Goal: Complete application form: Complete application form

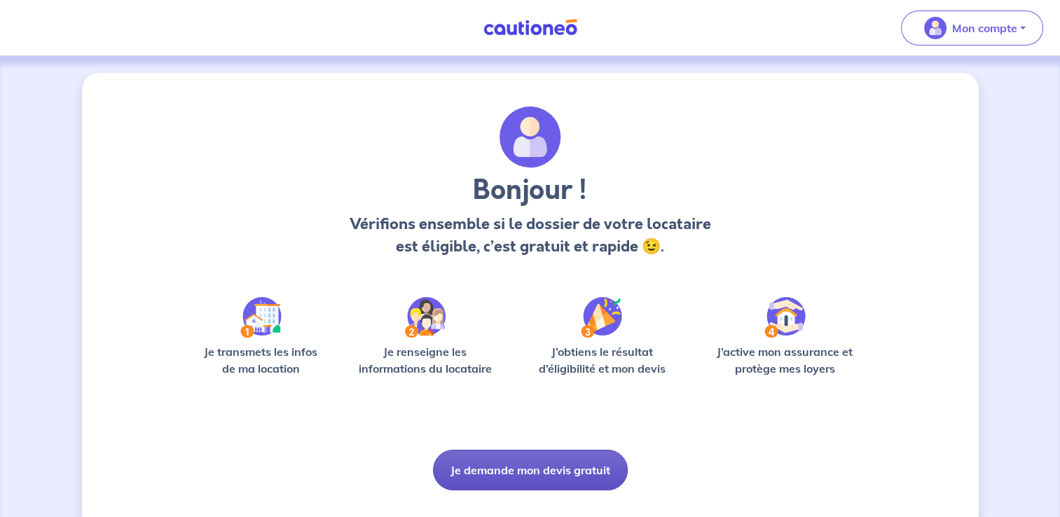
click at [504, 460] on button "Je demande mon devis gratuit" at bounding box center [530, 470] width 195 height 41
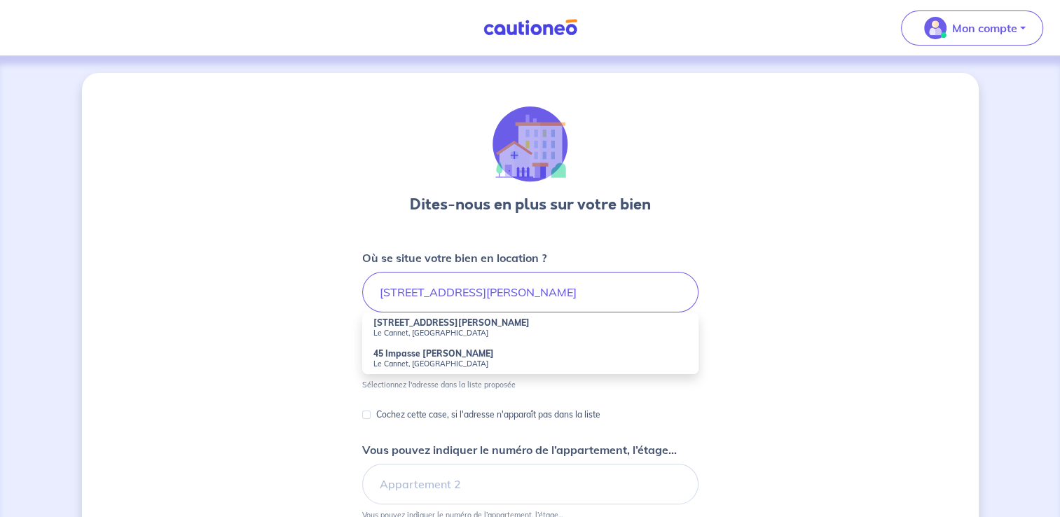
click at [430, 329] on small "Le Cannet, [GEOGRAPHIC_DATA]" at bounding box center [530, 333] width 314 height 10
type input "[STREET_ADDRESS][PERSON_NAME]"
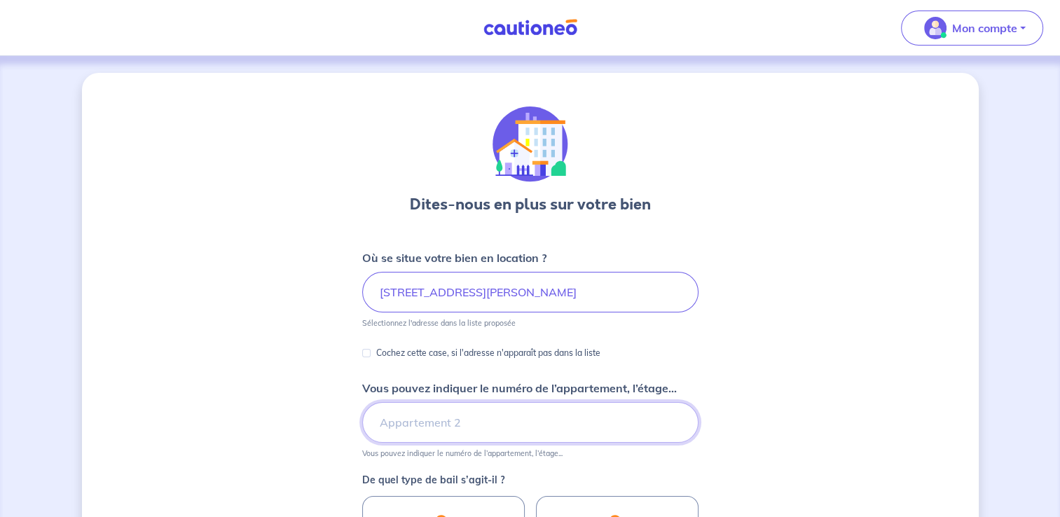
click at [453, 418] on input "Vous pouvez indiquer le numéro de l’appartement, l’étage..." at bounding box center [530, 422] width 336 height 41
type input "6ème étage"
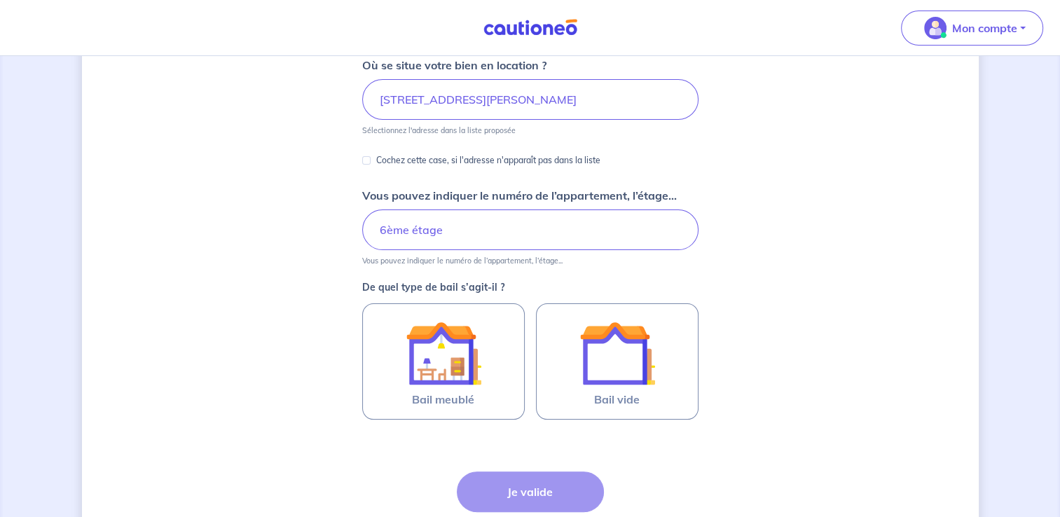
scroll to position [193, 0]
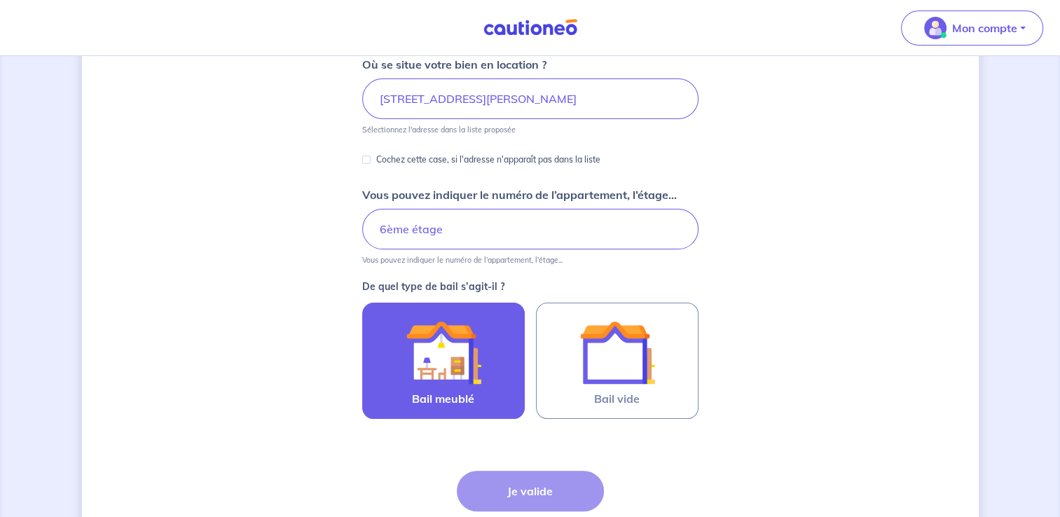
click at [438, 356] on img at bounding box center [444, 352] width 76 height 76
click at [0, 0] on input "Bail meublé" at bounding box center [0, 0] width 0 height 0
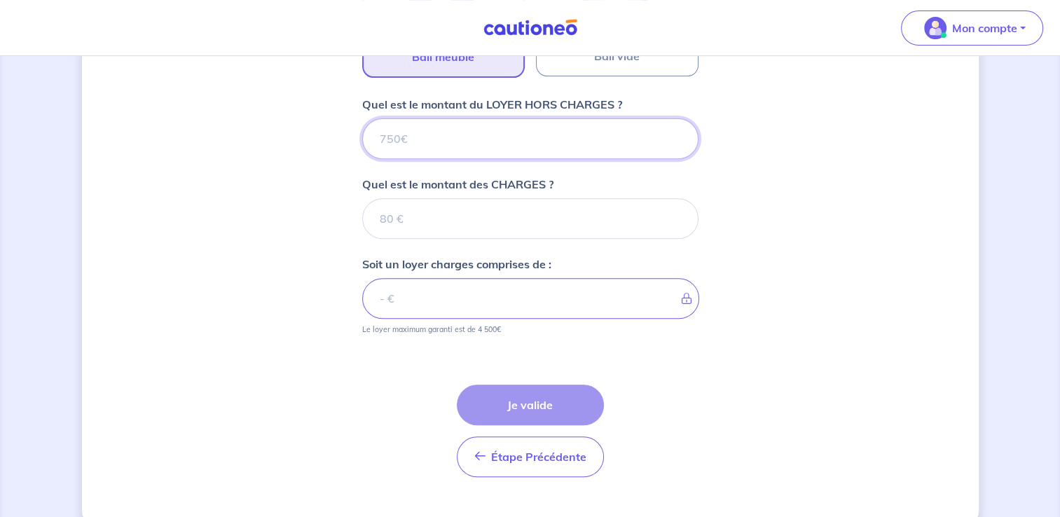
scroll to position [560, 0]
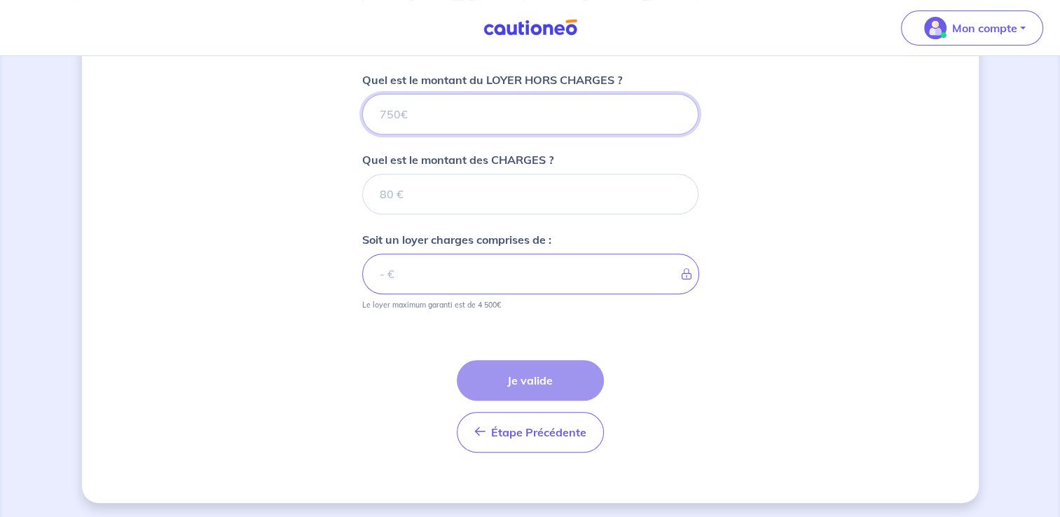
type input "9"
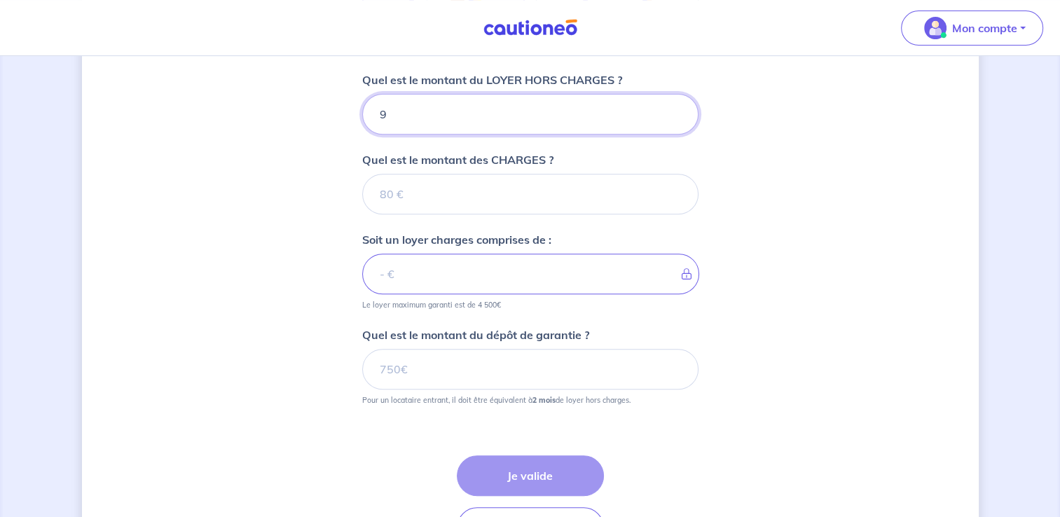
type input "99"
type input "995"
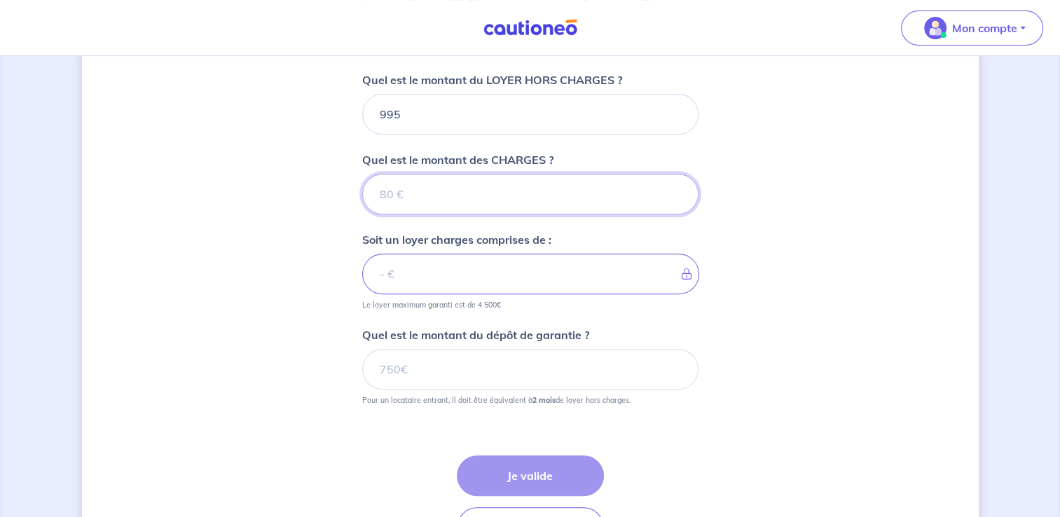
type input "4"
type input "999"
type input "1"
type input "995"
type input "155"
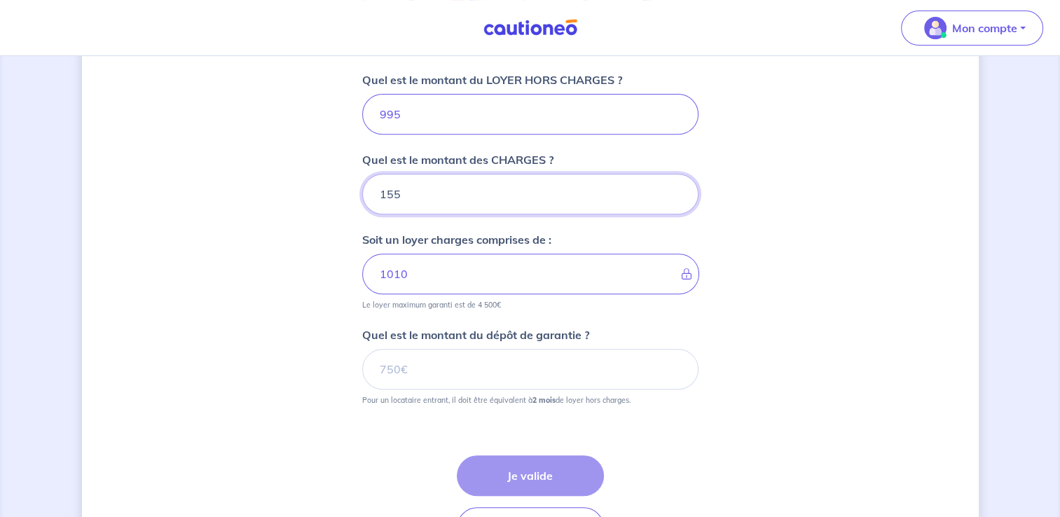
type input "1150"
type input "155"
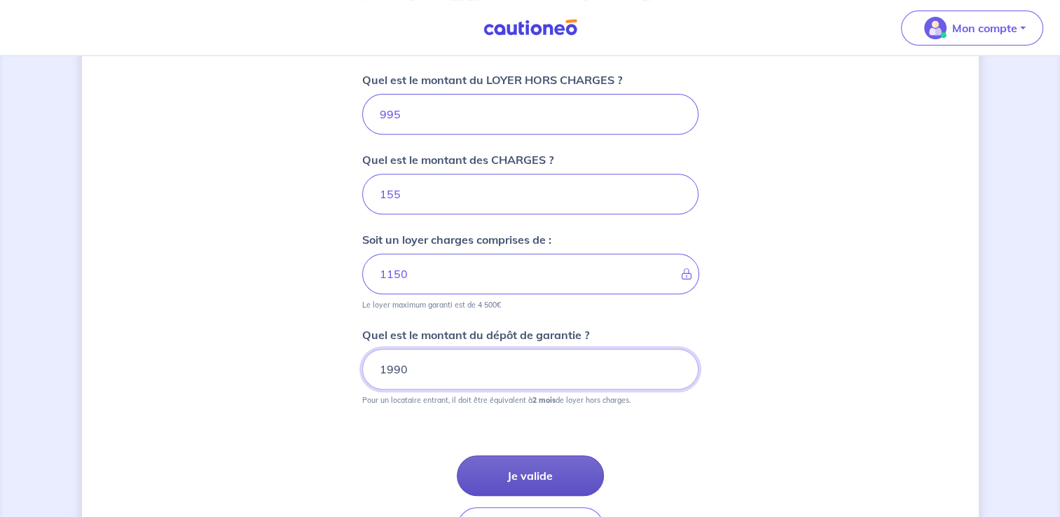
type input "1990"
click at [532, 464] on button "Je valide" at bounding box center [530, 475] width 147 height 41
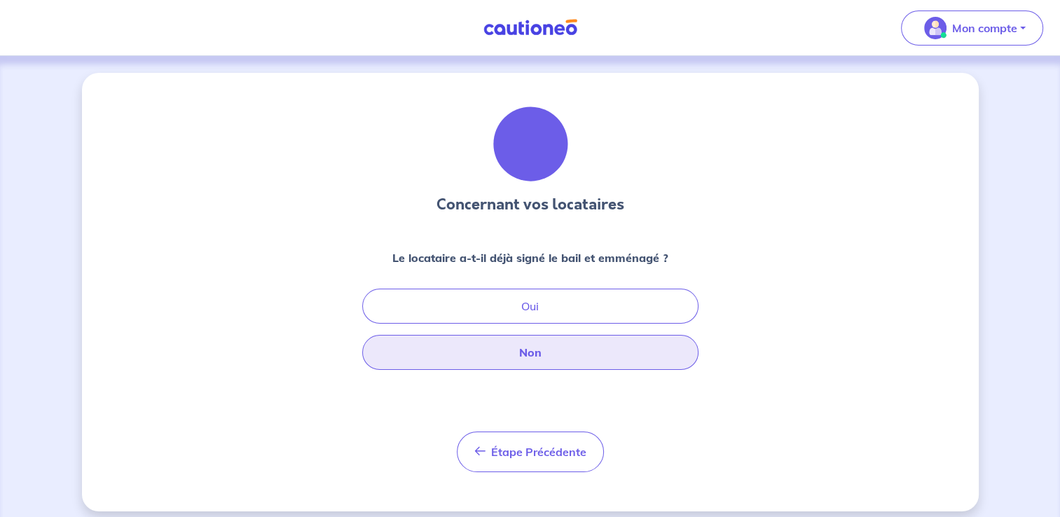
click at [555, 344] on button "Non" at bounding box center [530, 352] width 336 height 35
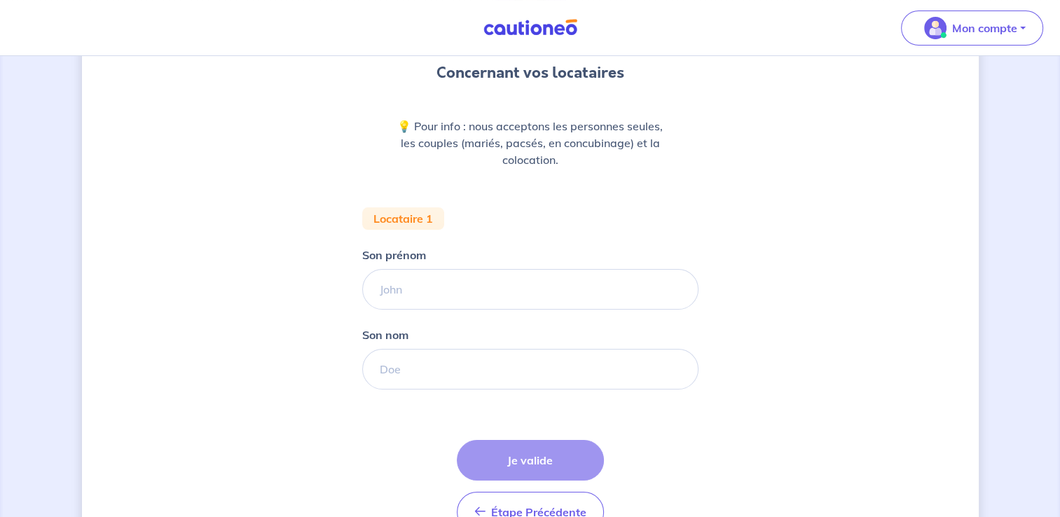
scroll to position [132, 0]
click at [555, 300] on input "Son prénom" at bounding box center [530, 289] width 336 height 41
type input "[PERSON_NAME]"
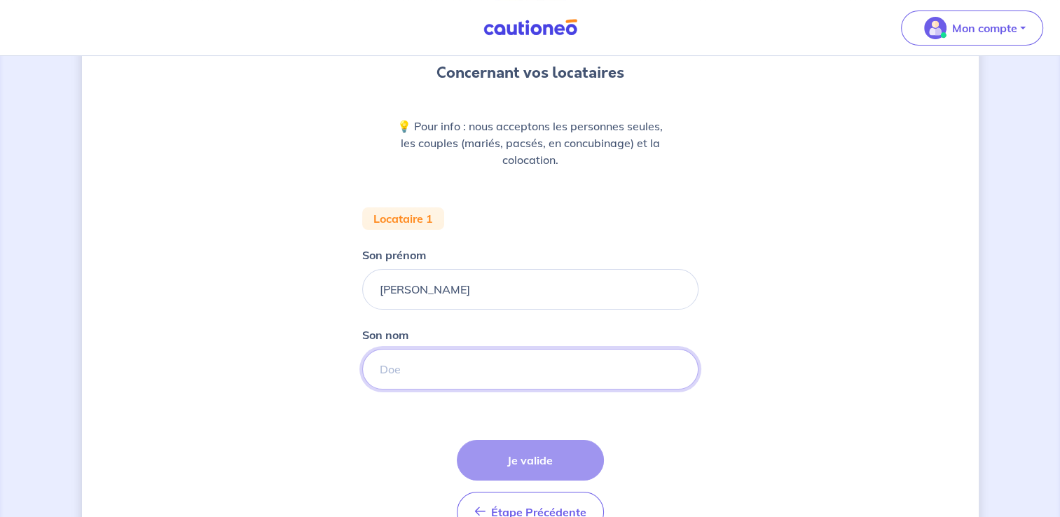
type input "GIRY"
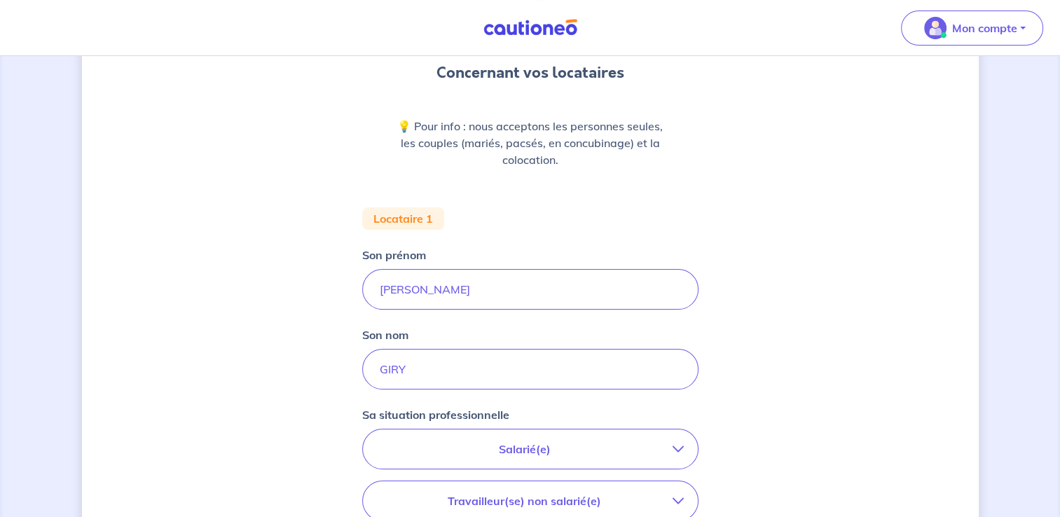
click at [497, 451] on p "Salarié(e)" at bounding box center [525, 449] width 296 height 17
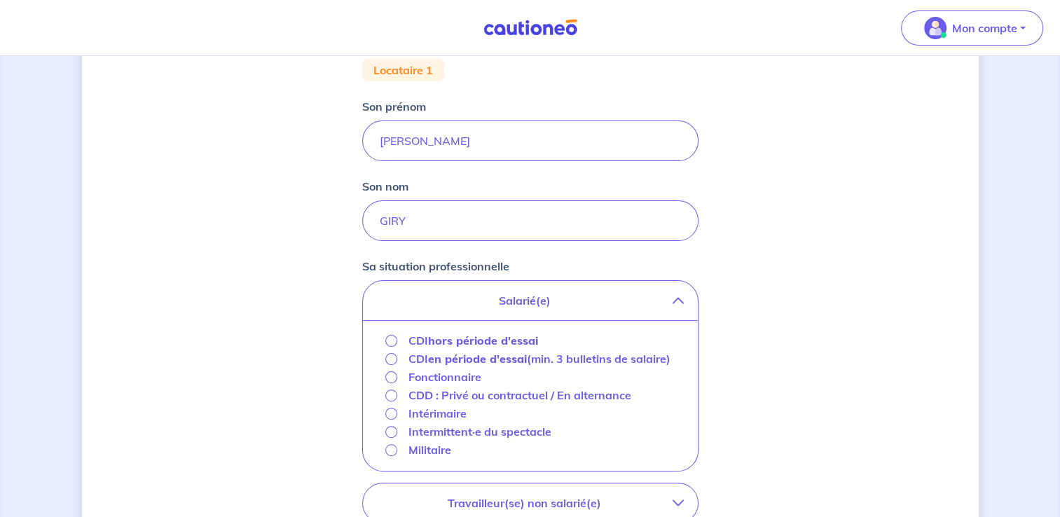
scroll to position [286, 0]
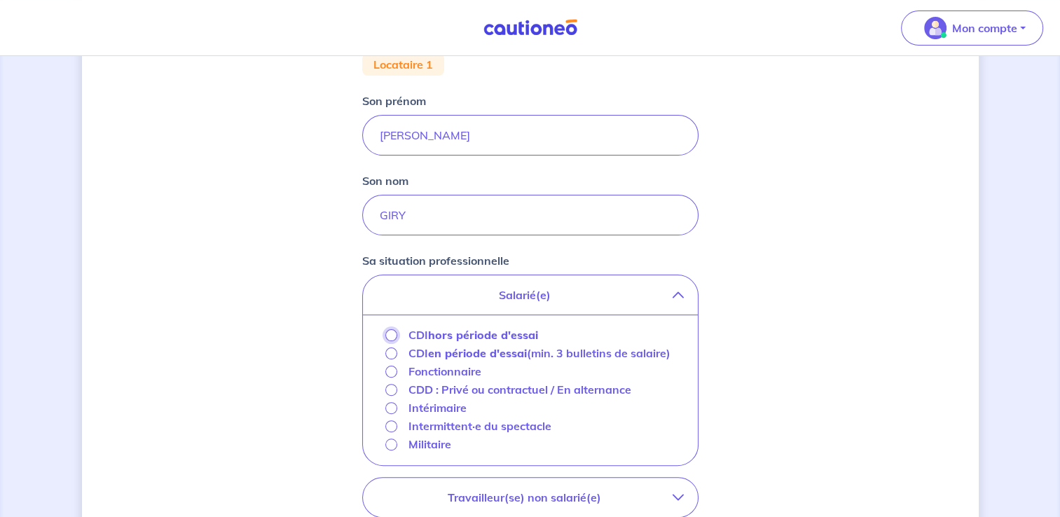
click at [392, 333] on input "CDI hors période d'essai" at bounding box center [391, 335] width 12 height 12
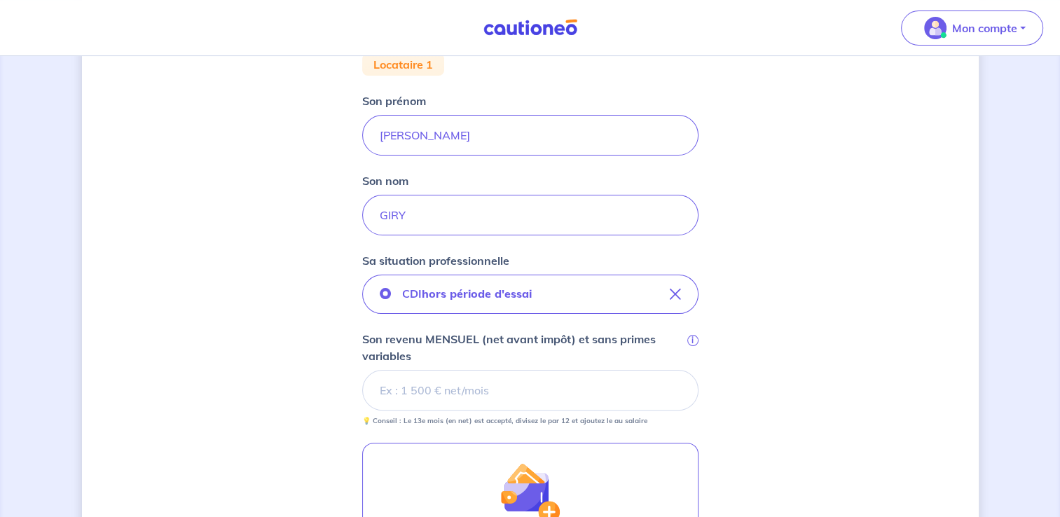
click at [565, 388] on input "Son revenu MENSUEL (net avant impôt) et sans primes variables i" at bounding box center [530, 390] width 336 height 41
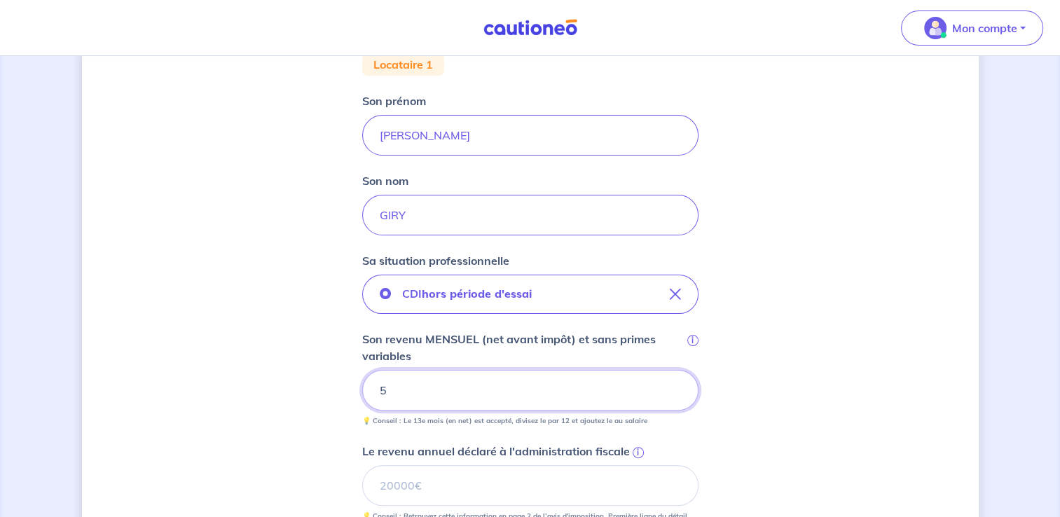
click at [504, 382] on input "5" at bounding box center [530, 390] width 336 height 41
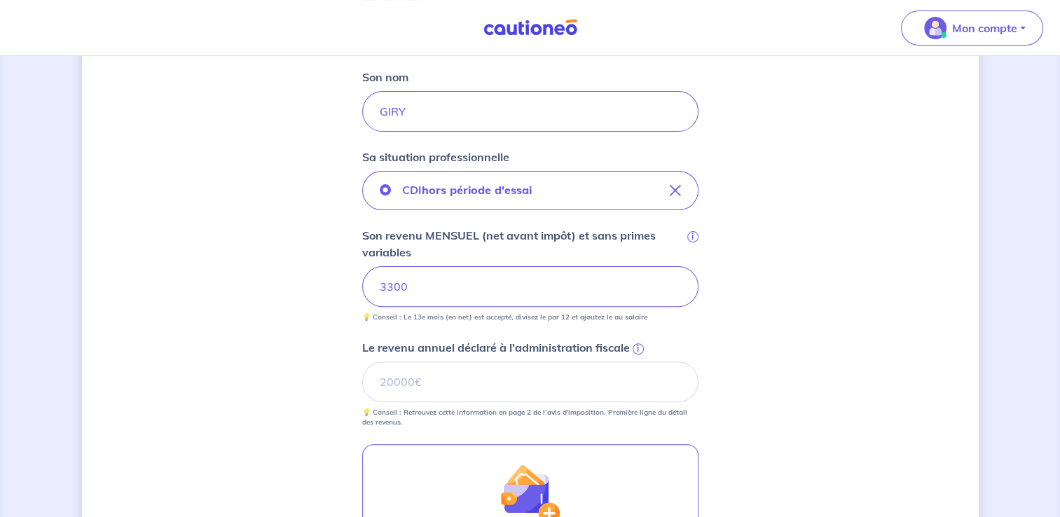
scroll to position [389, 0]
click at [503, 384] on input "Le revenu annuel déclaré à l'administration fiscale i" at bounding box center [530, 381] width 336 height 41
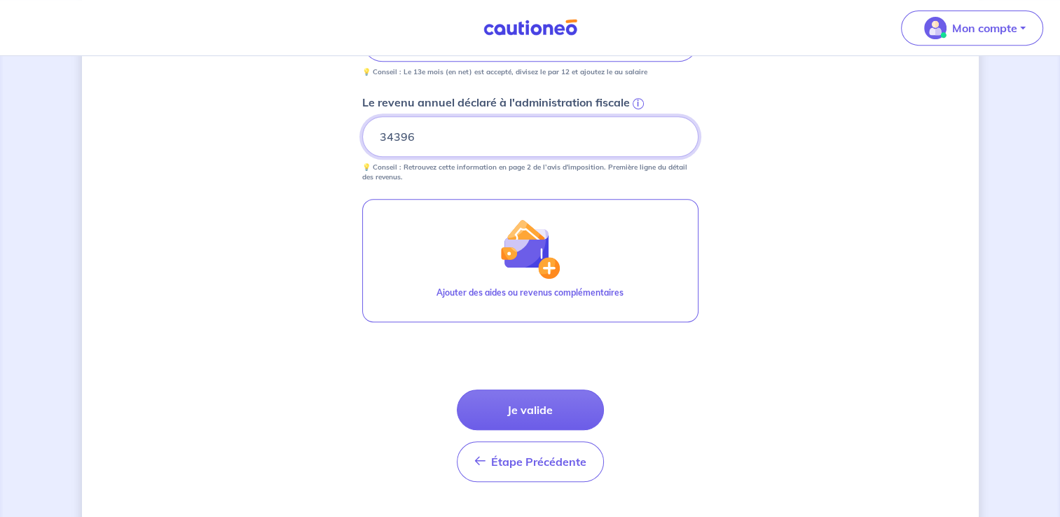
scroll to position [664, 0]
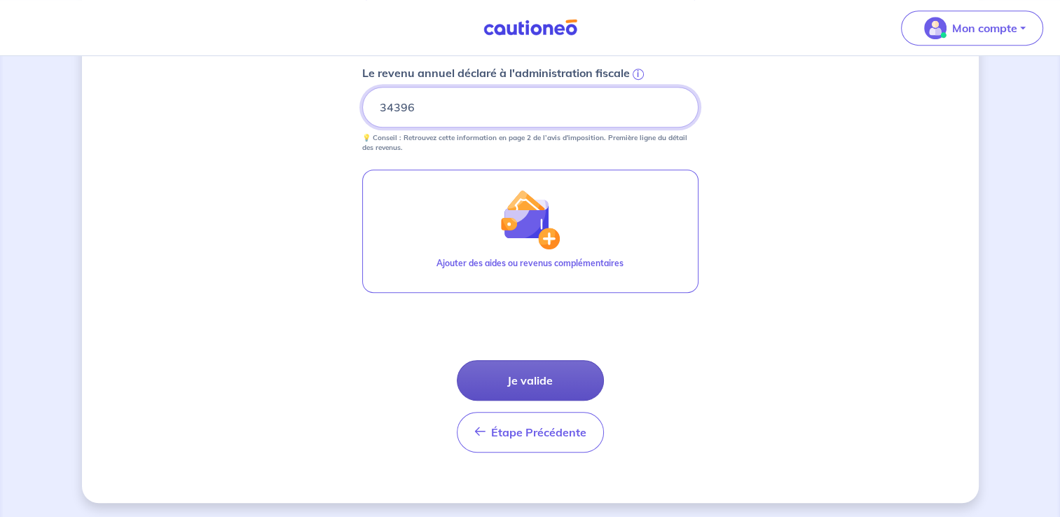
type input "34396"
click at [527, 374] on button "Je valide" at bounding box center [530, 380] width 147 height 41
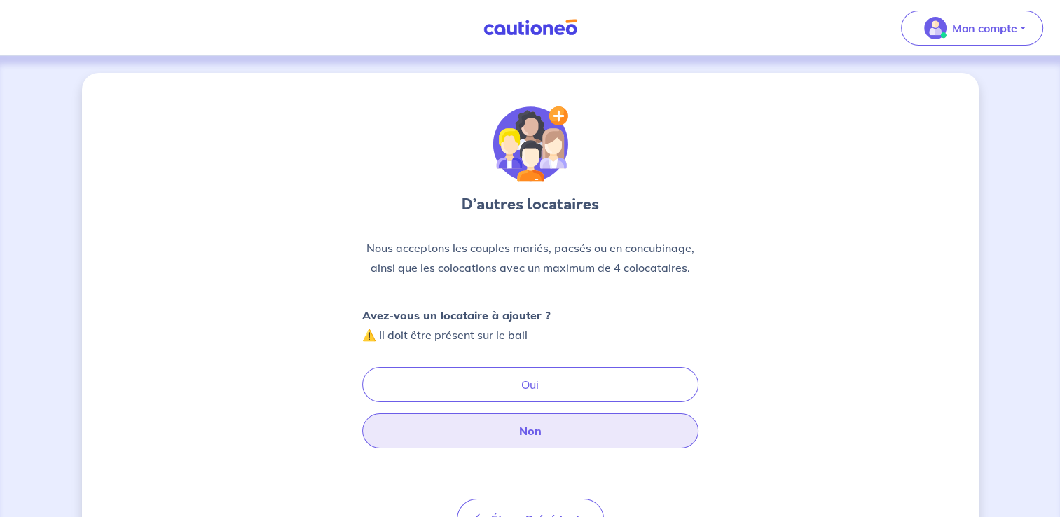
click at [515, 431] on button "Non" at bounding box center [530, 430] width 336 height 35
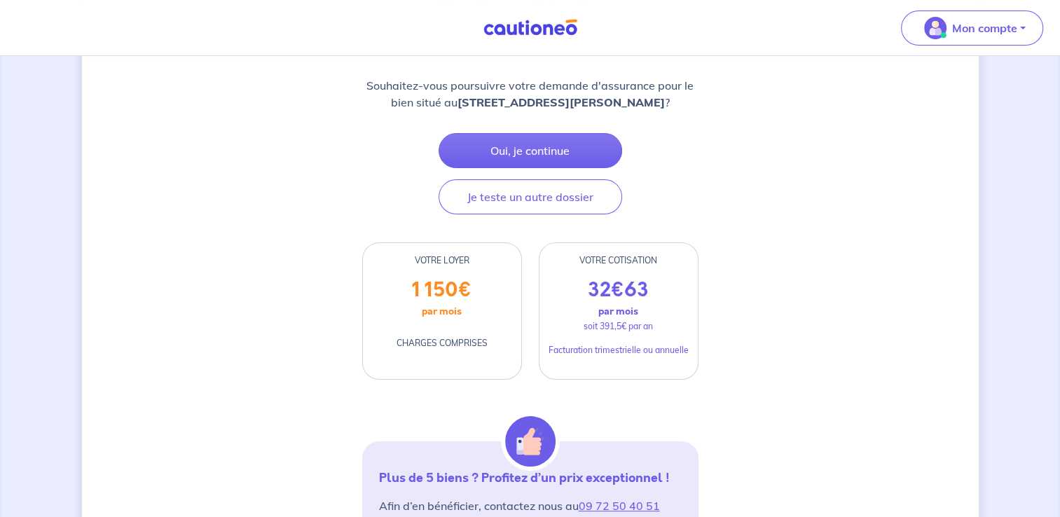
scroll to position [199, 0]
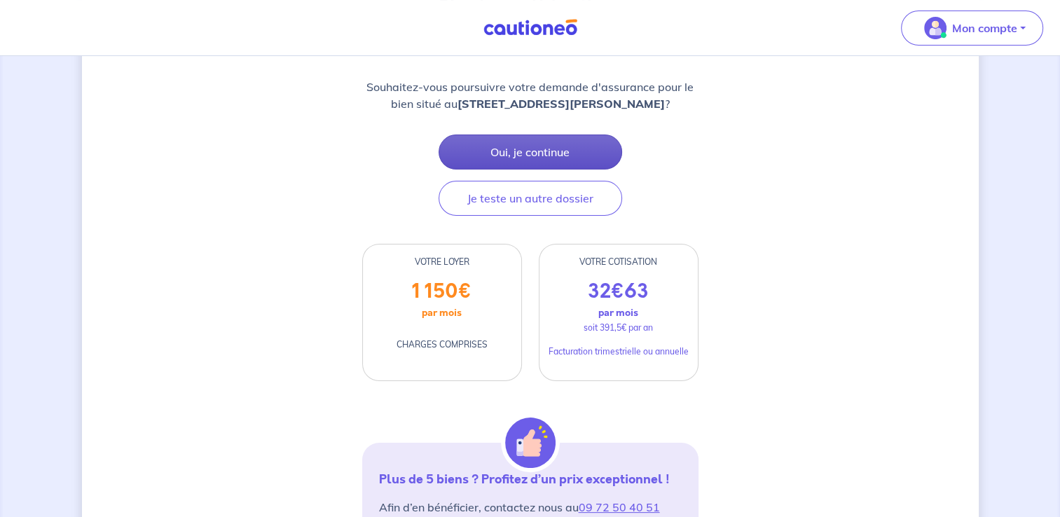
click at [522, 159] on button "Oui, je continue" at bounding box center [530, 151] width 184 height 35
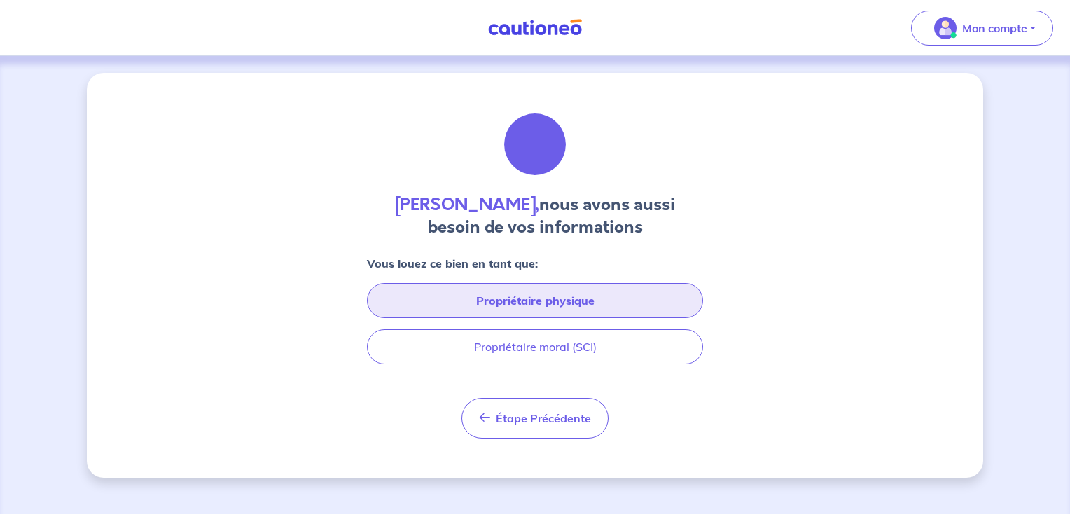
click at [544, 306] on button "Propriétaire physique" at bounding box center [535, 300] width 336 height 35
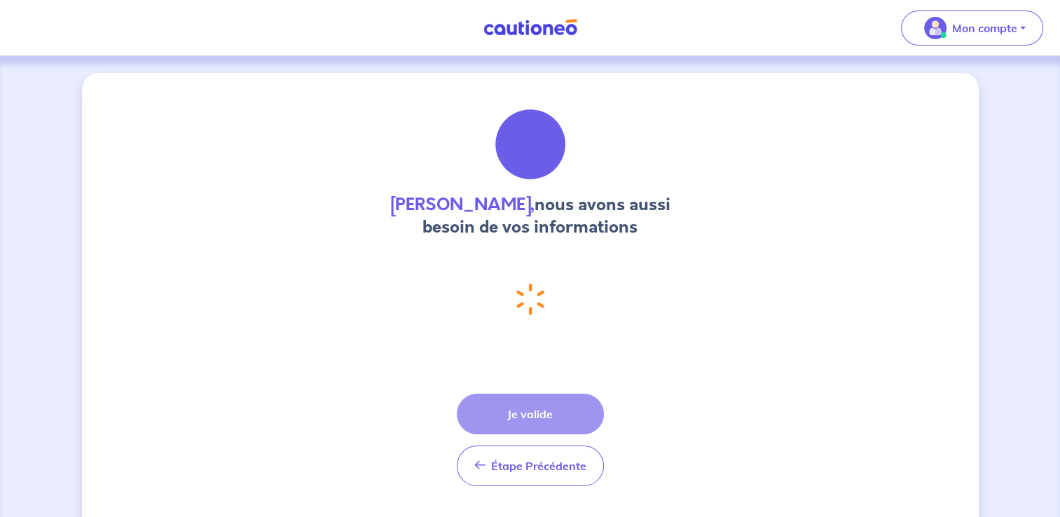
select select "FR"
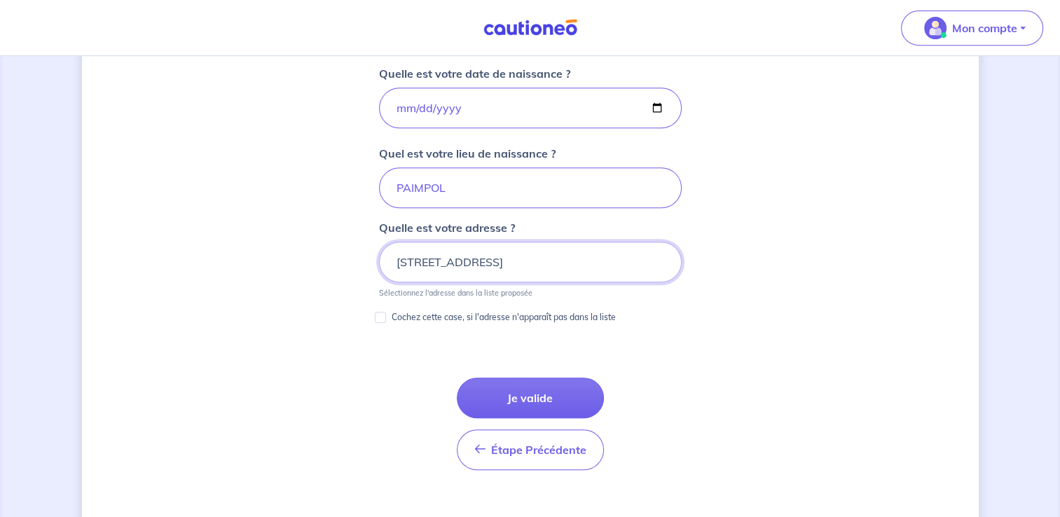
scroll to position [640, 0]
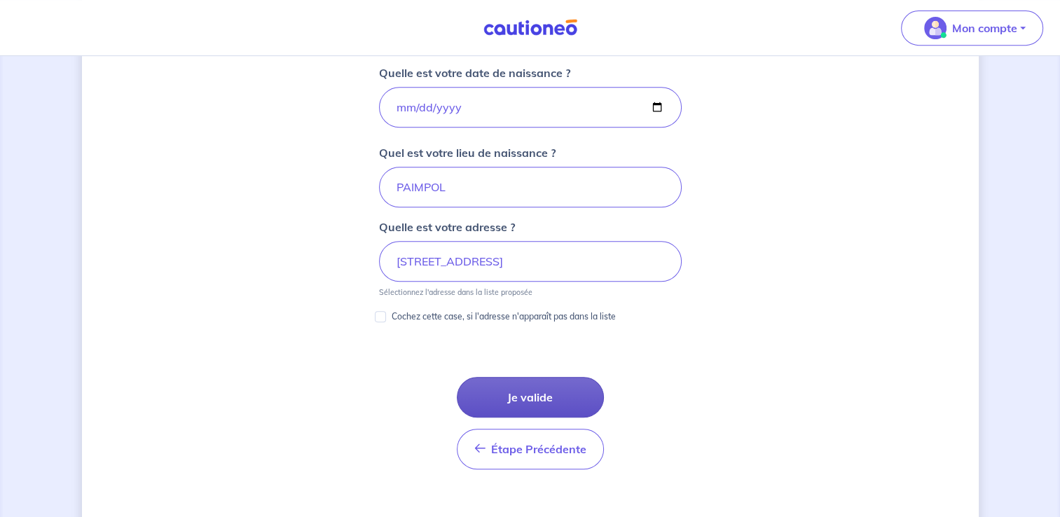
click at [536, 394] on button "Je valide" at bounding box center [530, 397] width 147 height 41
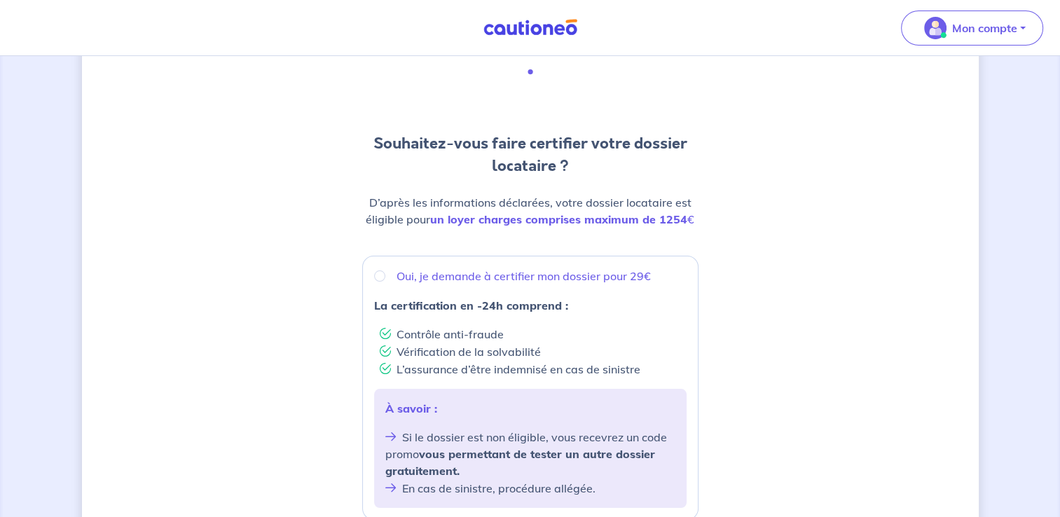
scroll to position [73, 0]
